Goal: Task Accomplishment & Management: Manage account settings

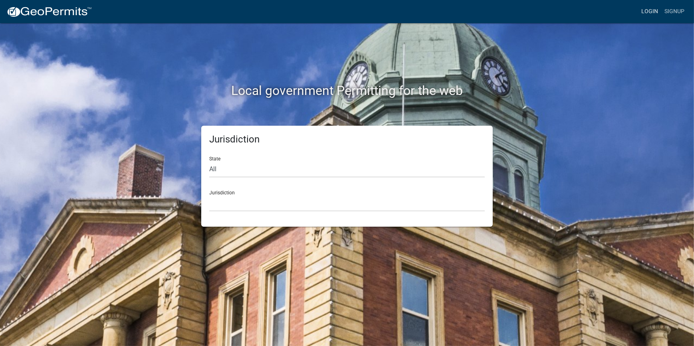
click at [650, 10] on link "Login" at bounding box center [649, 11] width 23 height 15
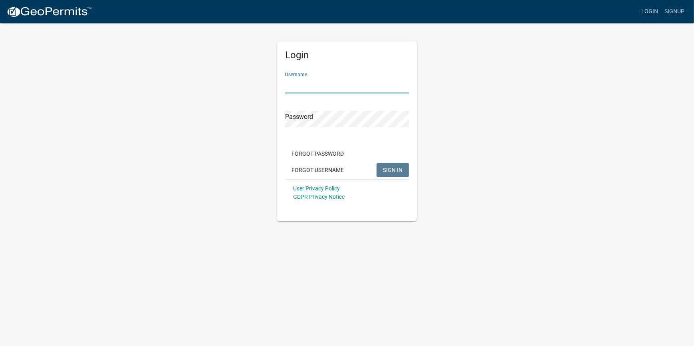
click at [323, 87] on input "Username" at bounding box center [347, 85] width 124 height 16
type input "[PERSON_NAME]"
click at [377, 163] on button "SIGN IN" at bounding box center [393, 170] width 32 height 14
